Goal: Task Accomplishment & Management: Use online tool/utility

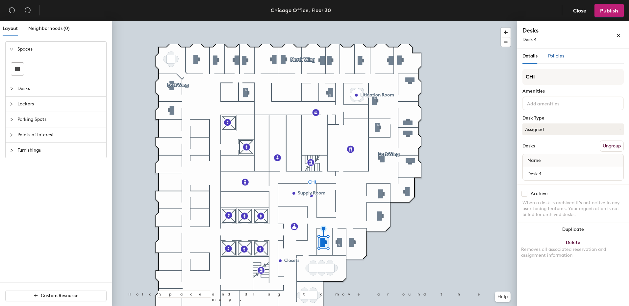
click at [555, 59] on span "Policies" at bounding box center [556, 56] width 16 height 6
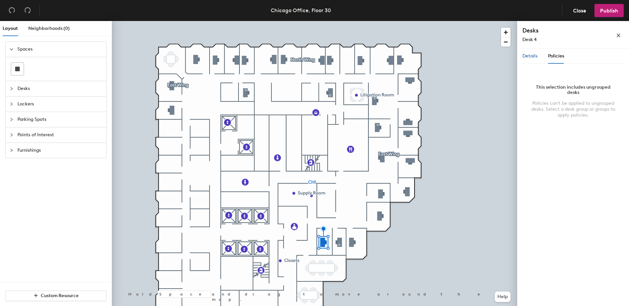
click at [532, 57] on span "Details" at bounding box center [529, 56] width 15 height 6
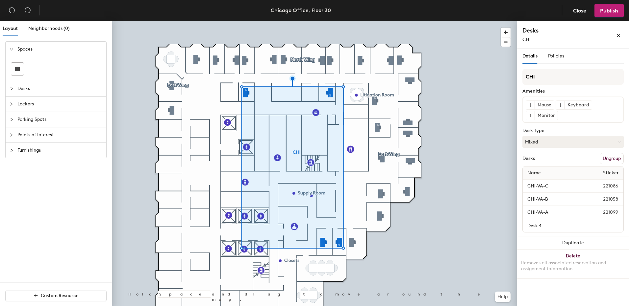
click at [11, 88] on icon "collapsed" at bounding box center [12, 89] width 4 height 4
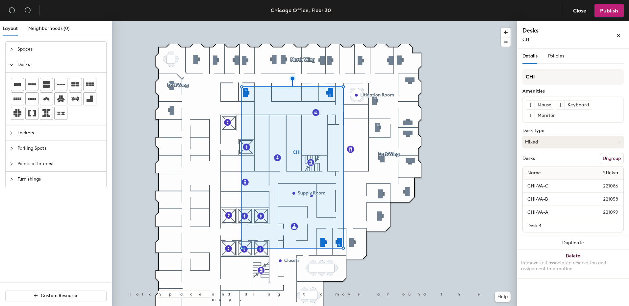
click at [9, 132] on div "Lockers" at bounding box center [56, 133] width 101 height 15
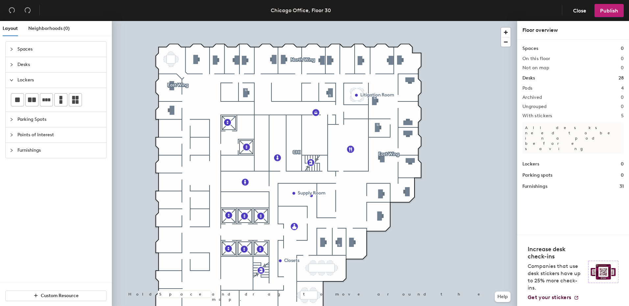
click at [13, 66] on icon "collapsed" at bounding box center [12, 65] width 4 height 4
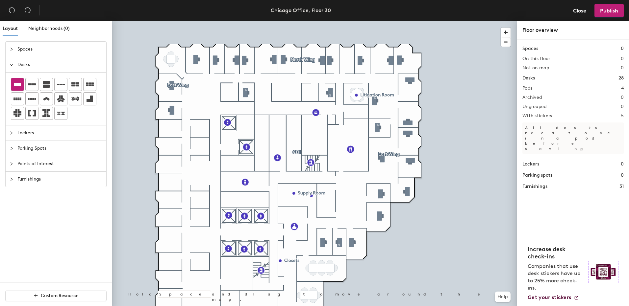
click at [17, 84] on icon at bounding box center [17, 84] width 7 height 3
click at [20, 85] on icon at bounding box center [17, 84] width 7 height 3
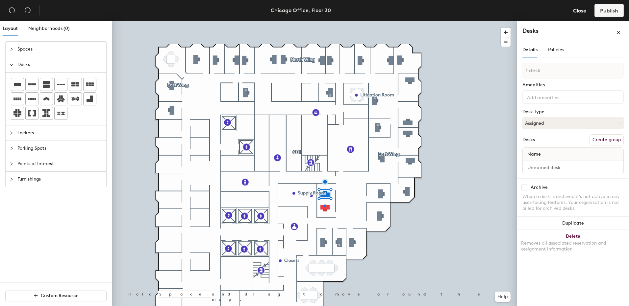
click at [324, 21] on div at bounding box center [314, 21] width 405 height 0
click at [553, 125] on button "Assigned" at bounding box center [572, 123] width 101 height 12
click at [536, 162] on div "Hoteled" at bounding box center [555, 163] width 66 height 10
click at [553, 170] on input at bounding box center [573, 167] width 98 height 9
